Goal: Information Seeking & Learning: Learn about a topic

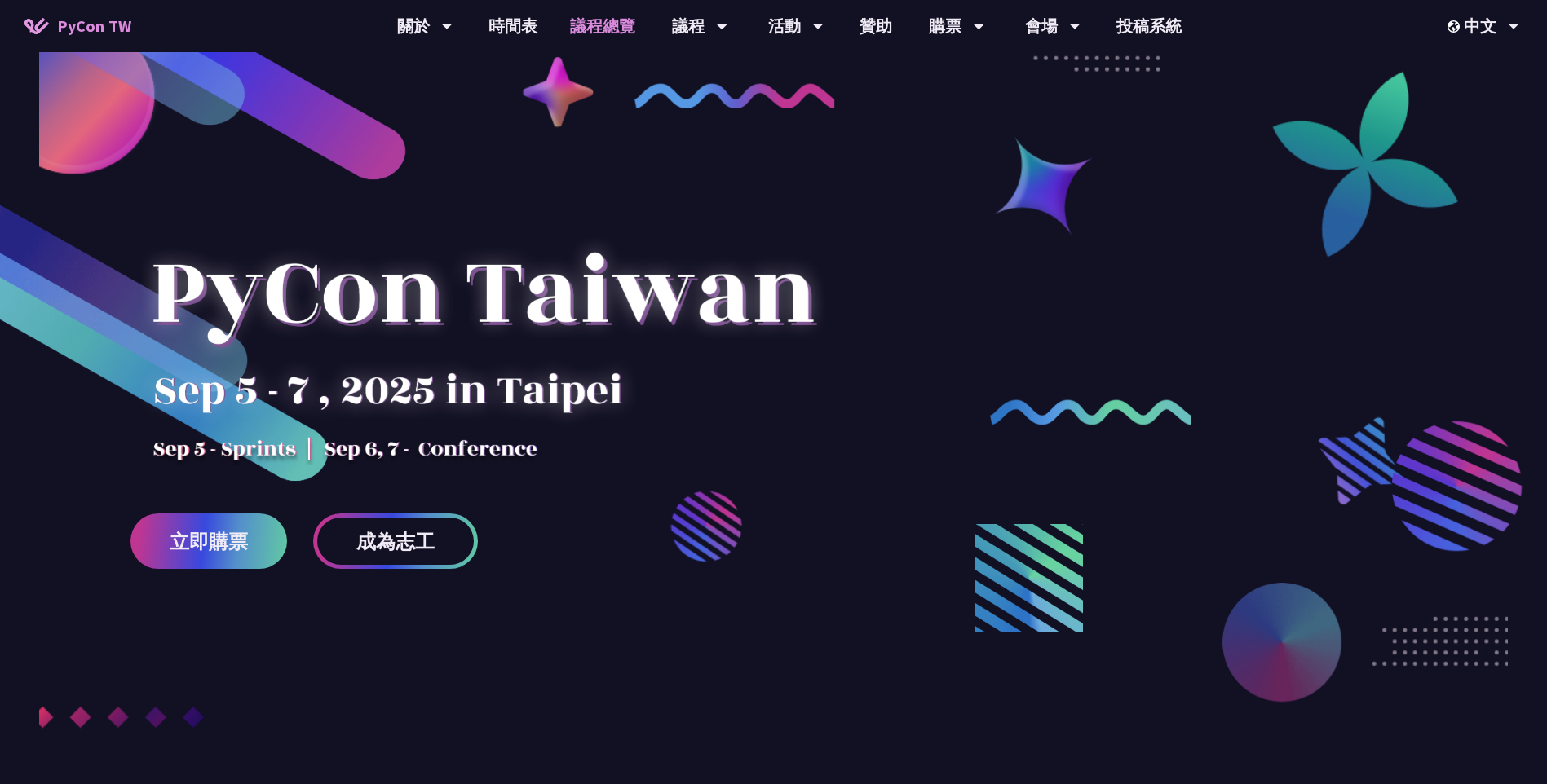
click at [615, 24] on link "議程總覽" at bounding box center [602, 26] width 98 height 52
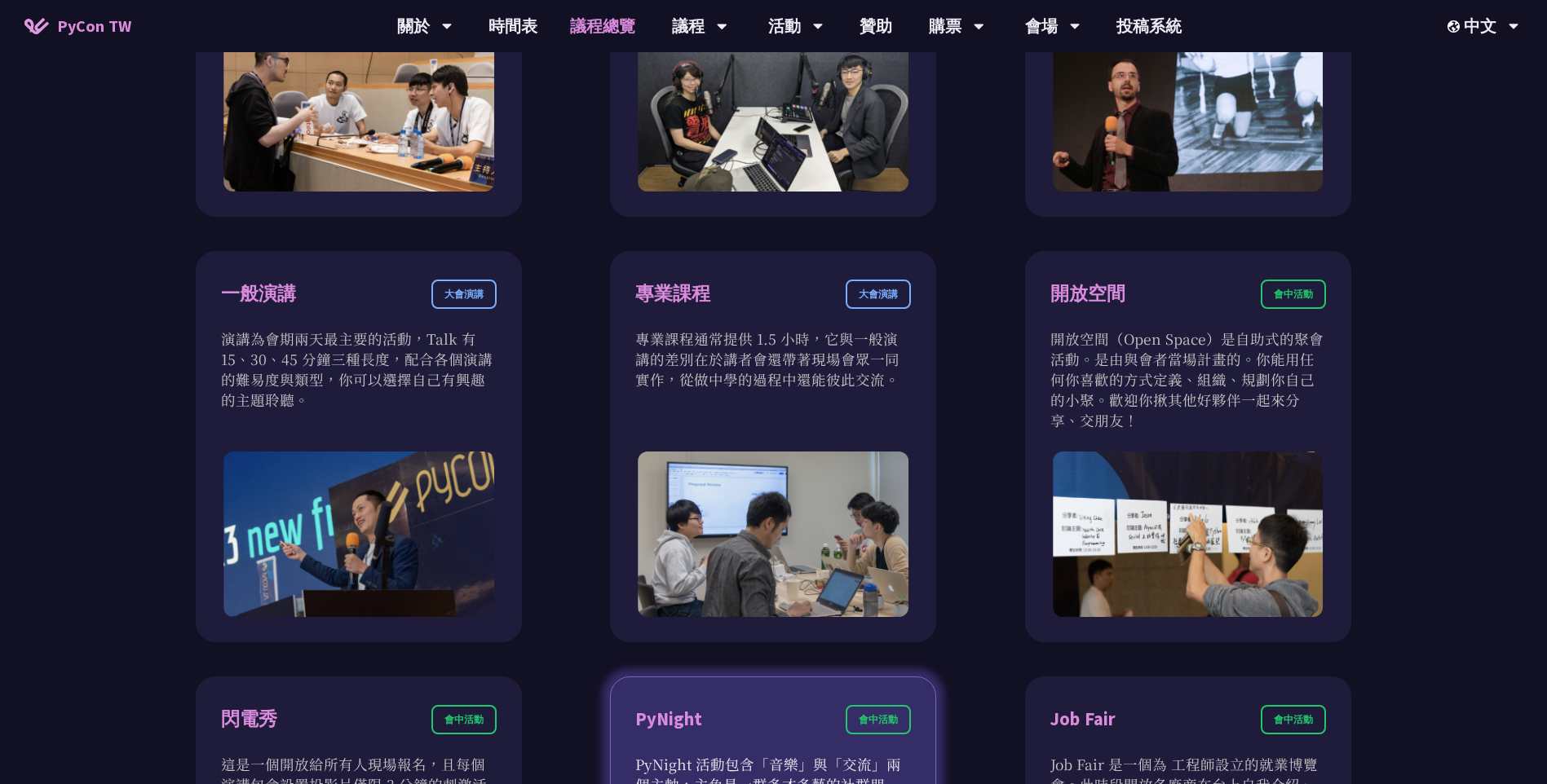
scroll to position [1386, 0]
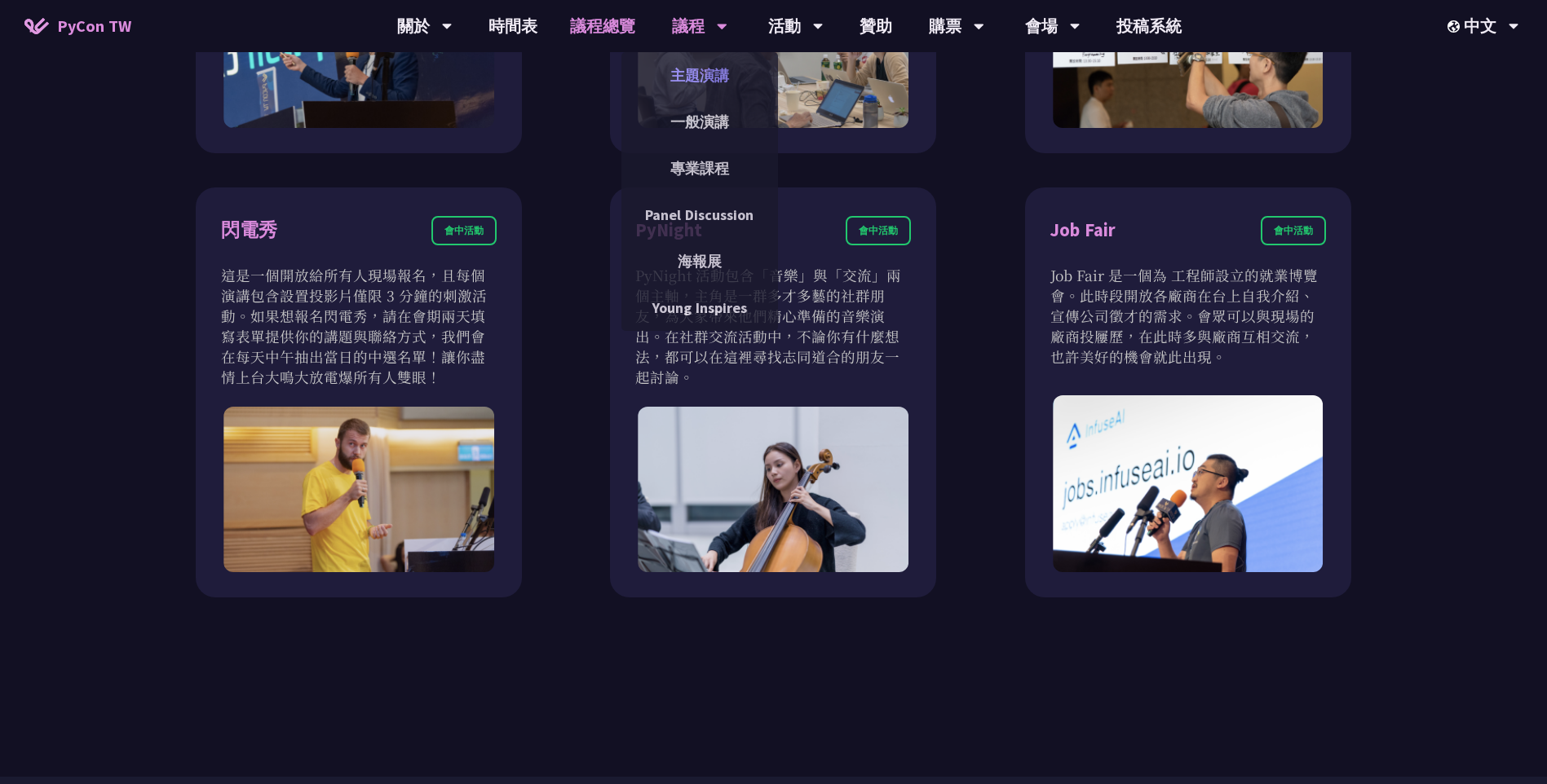
click at [693, 64] on link "主題演講" at bounding box center [699, 75] width 156 height 38
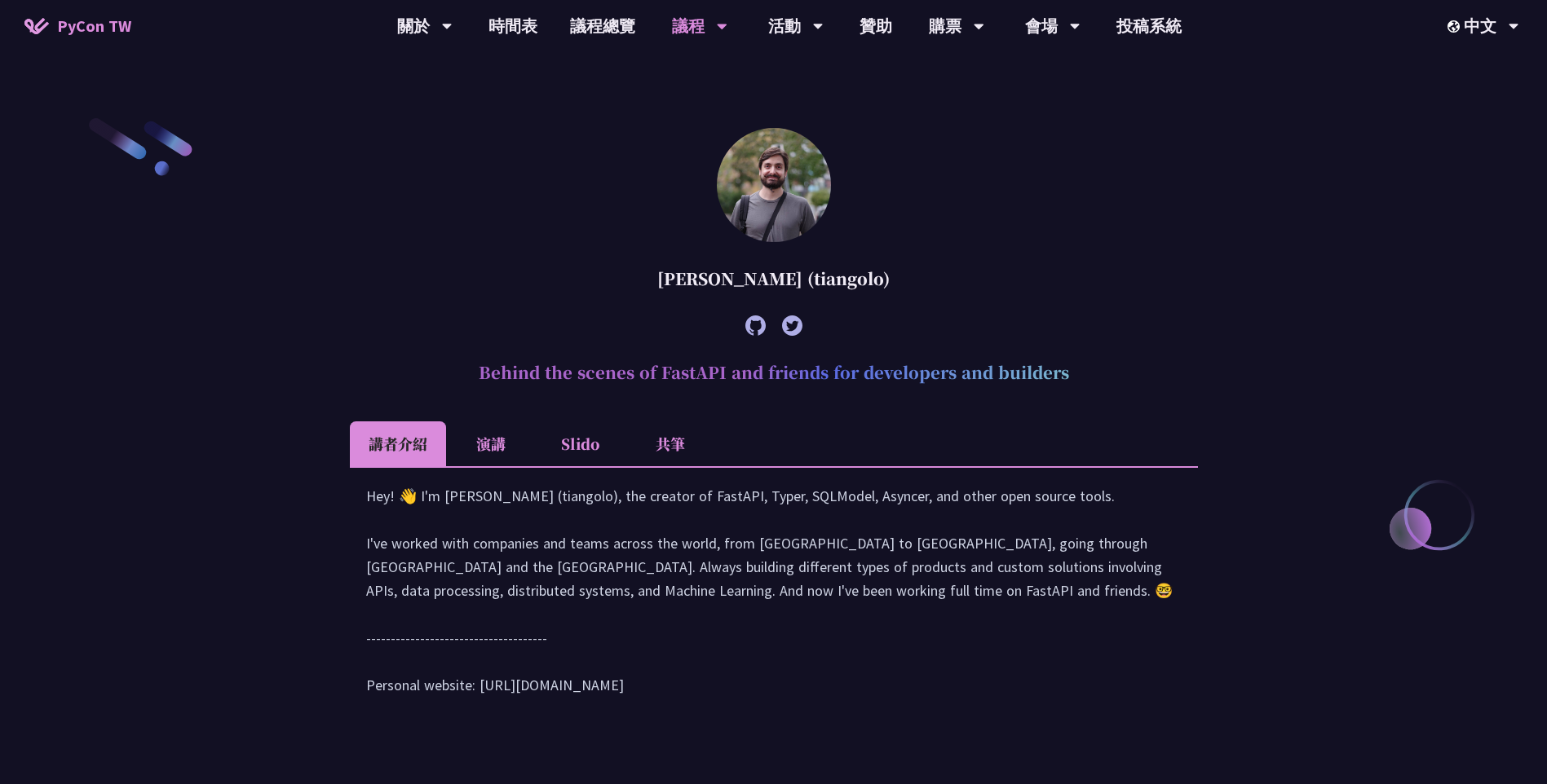
scroll to position [734, 0]
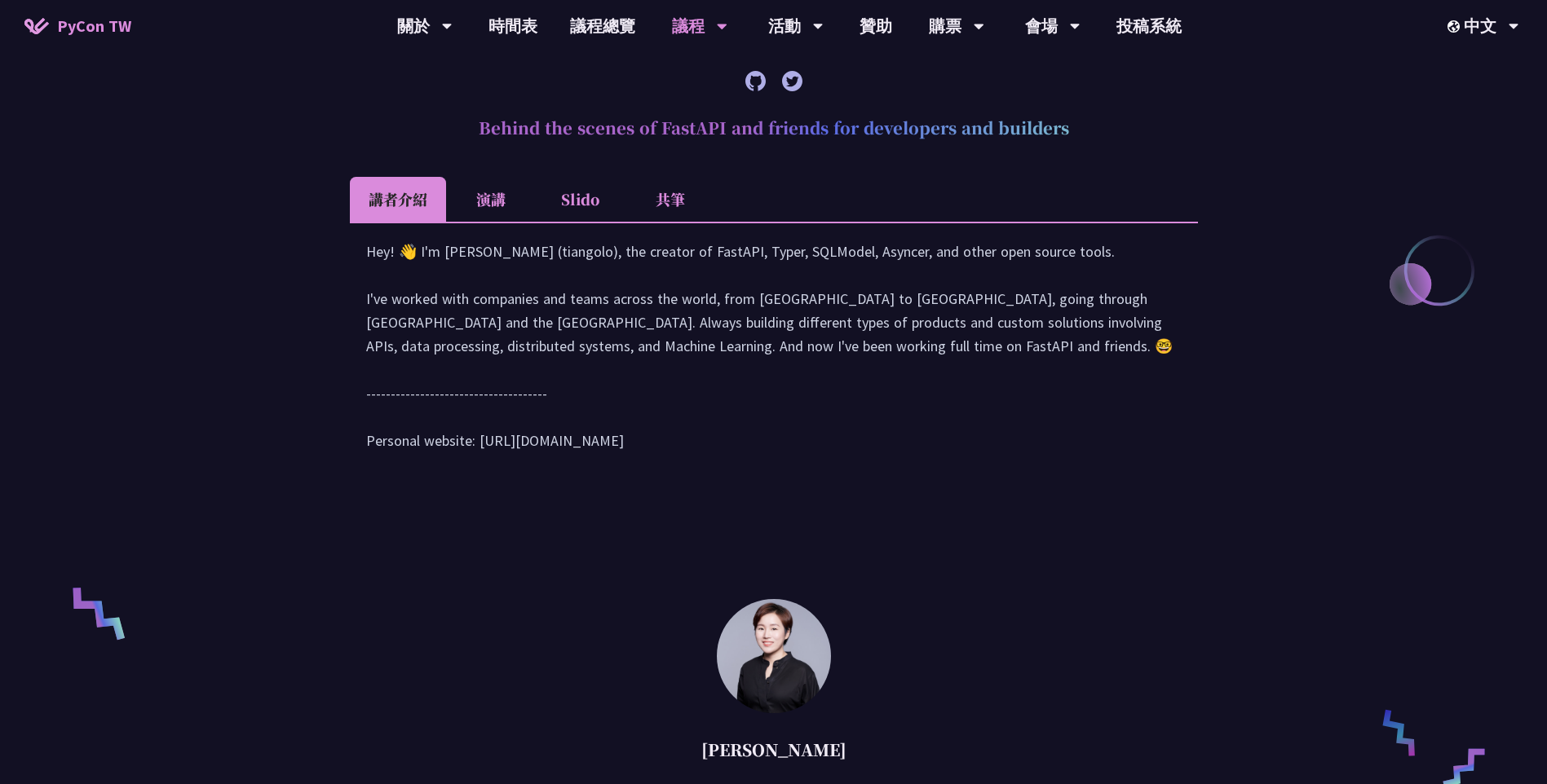
click at [504, 204] on li "演講" at bounding box center [490, 199] width 90 height 45
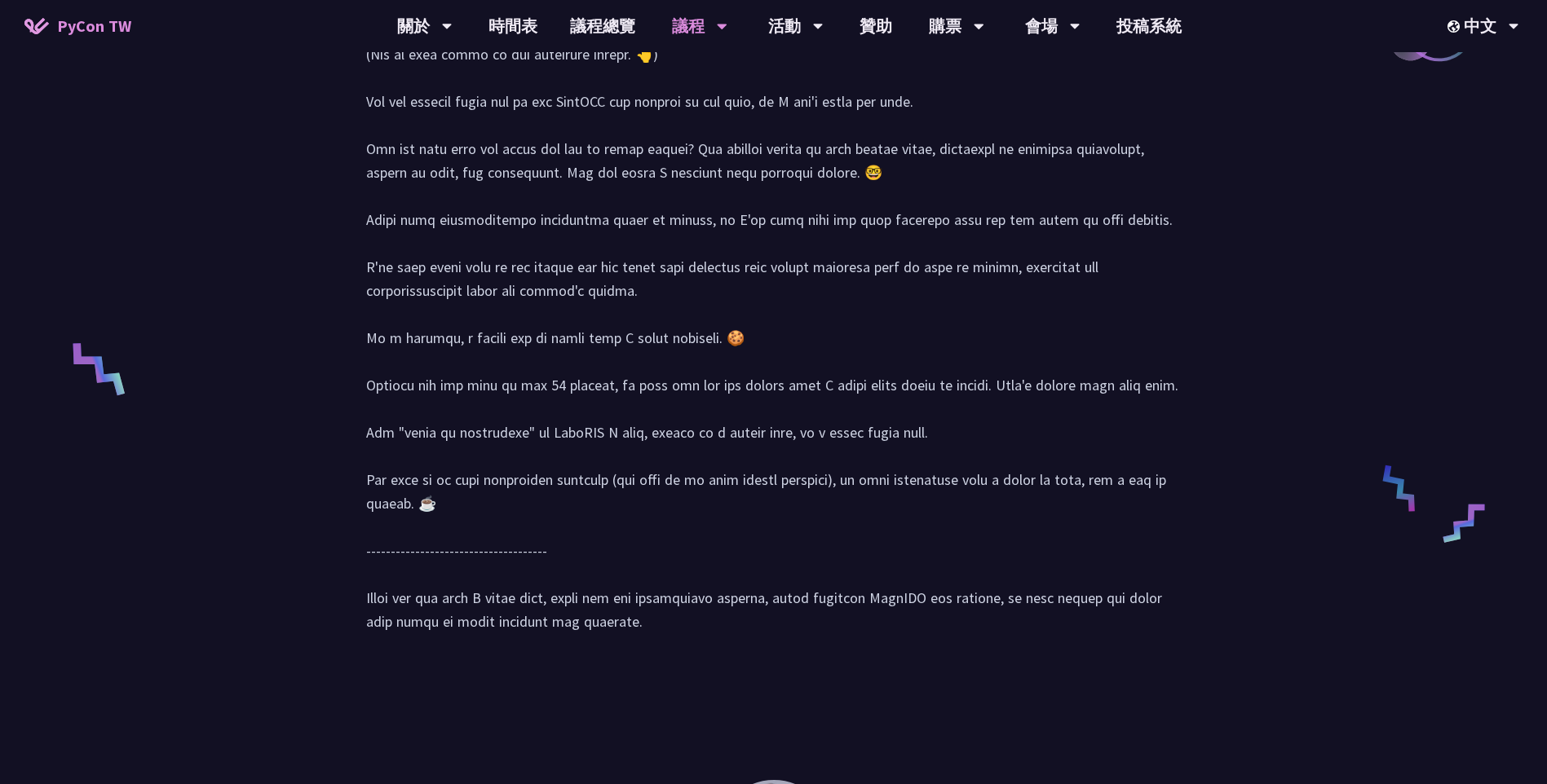
scroll to position [897, 0]
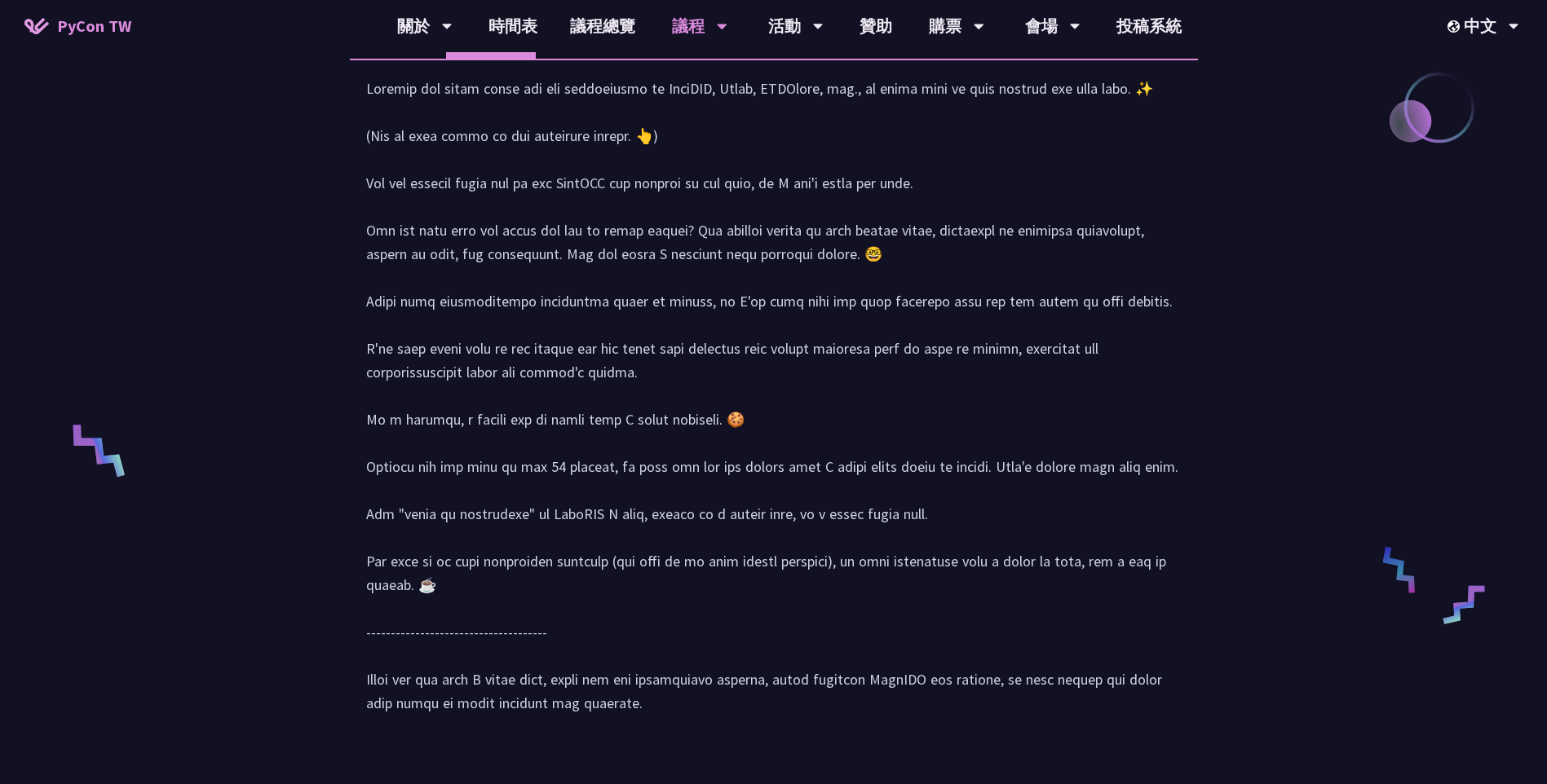
drag, startPoint x: 664, startPoint y: 425, endPoint x: 366, endPoint y: 111, distance: 432.9
click at [366, 111] on div at bounding box center [773, 404] width 816 height 655
